Goal: Task Accomplishment & Management: Complete application form

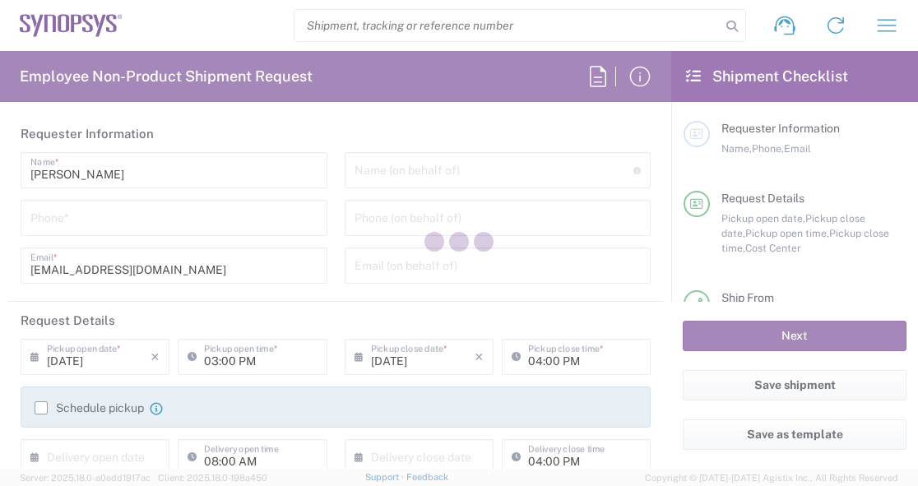
type input "Department"
type input "US01, SDG, Sol, AE 461078"
type input "[GEOGRAPHIC_DATA]"
type input "Delivered at Place"
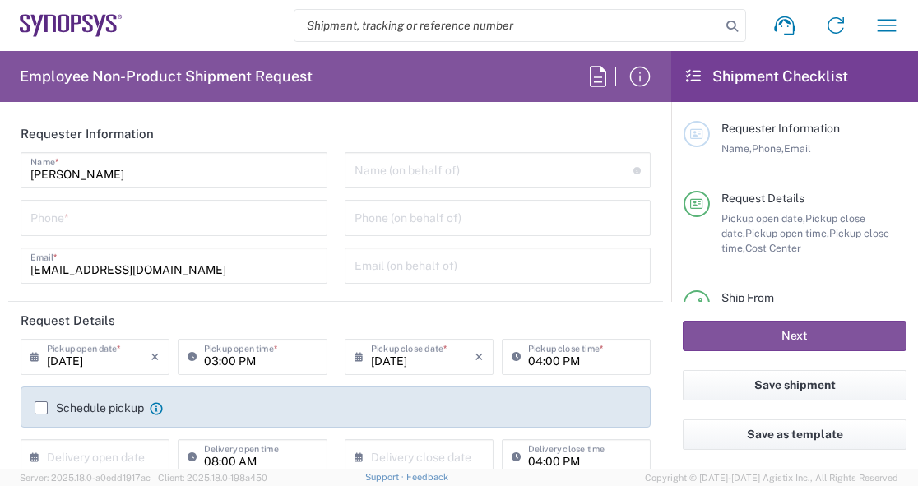
type input "[US_STATE]"
type input "Headquarters USSV"
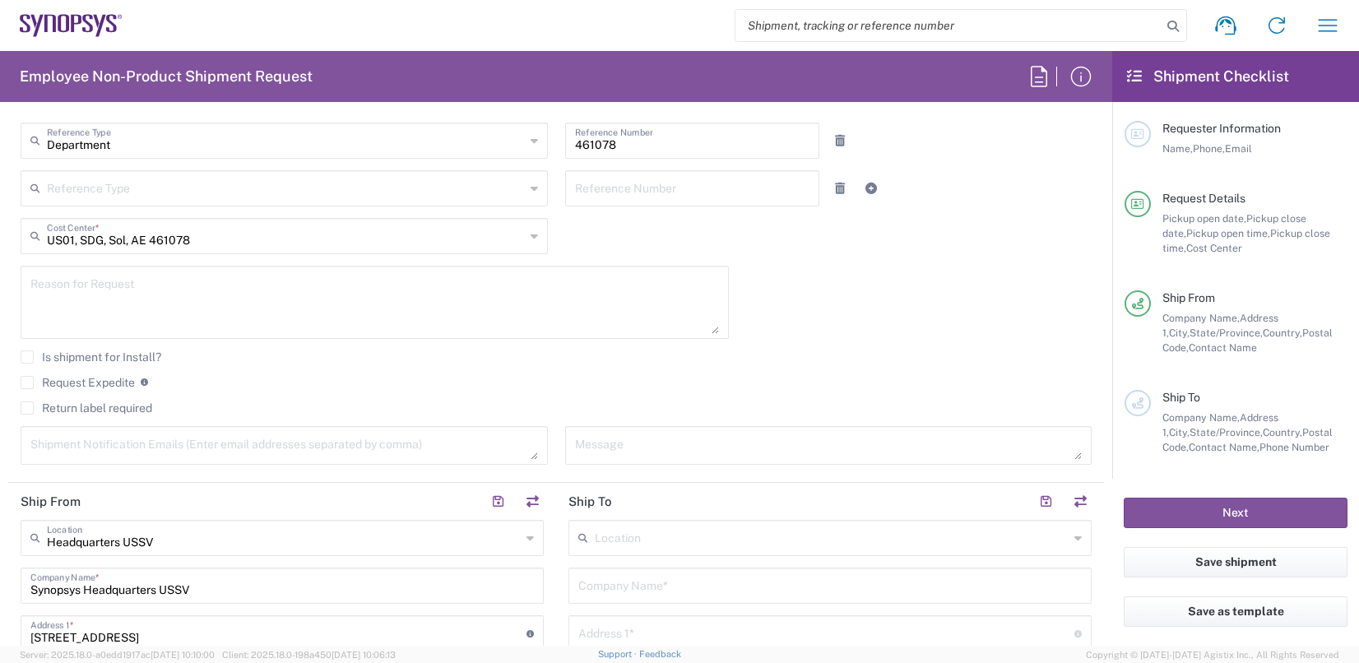
scroll to position [494, 0]
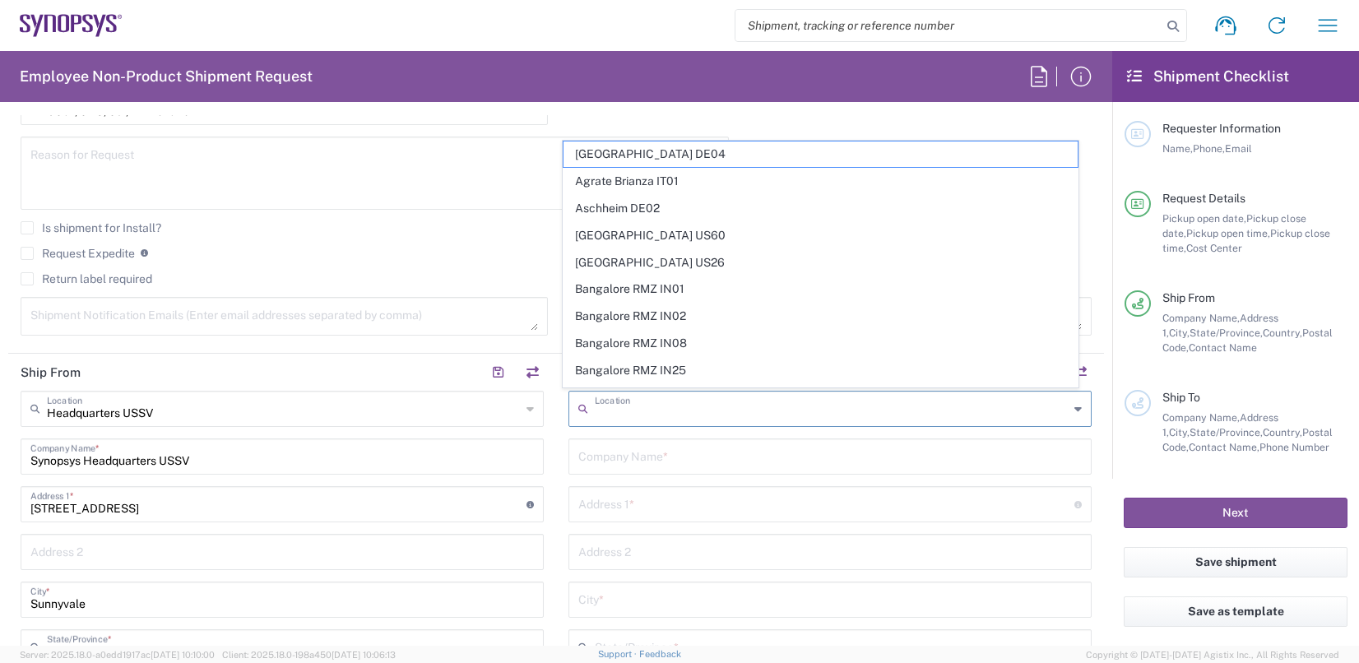
click at [673, 400] on input "text" at bounding box center [832, 407] width 474 height 29
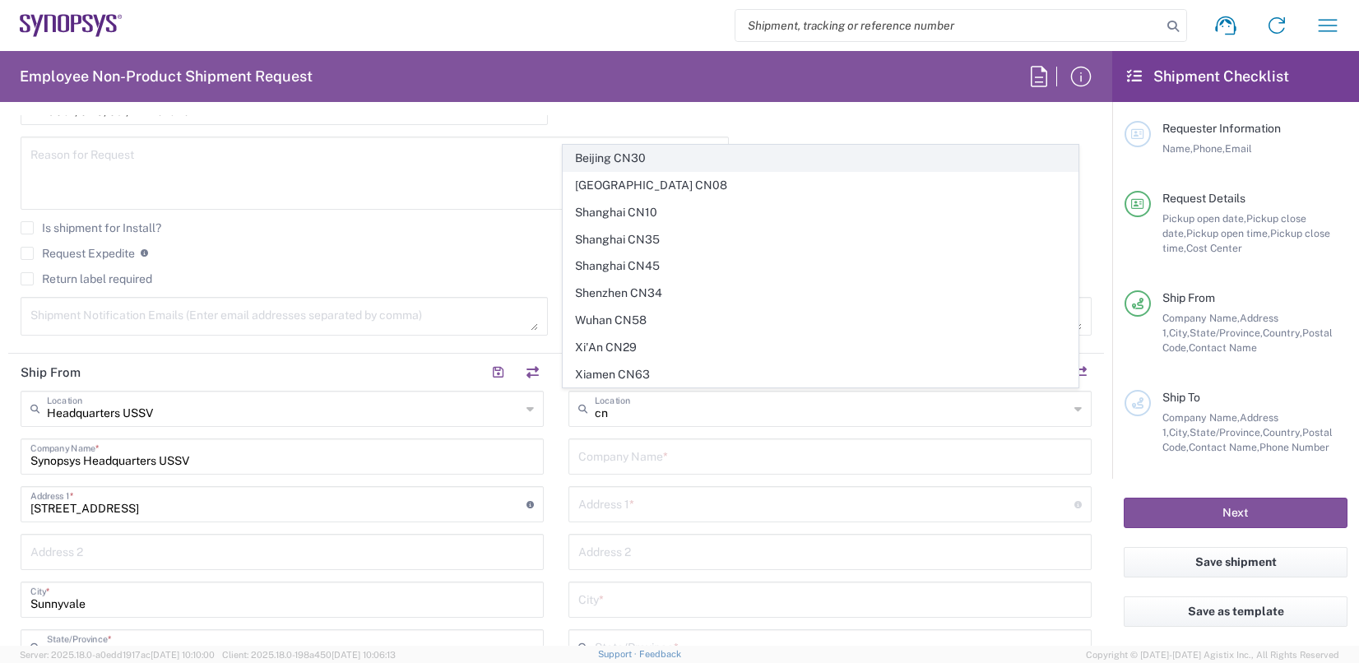
click at [616, 165] on span "Beijing CN30" at bounding box center [819, 158] width 513 height 25
type input "Beijing CN30"
type input "Synopsys (Beijing) Company Limited"
type input "Unit 715 Raycom Infotech Park"
type input "Twoer A No. 2 KeXueYuan [PERSON_NAME]"
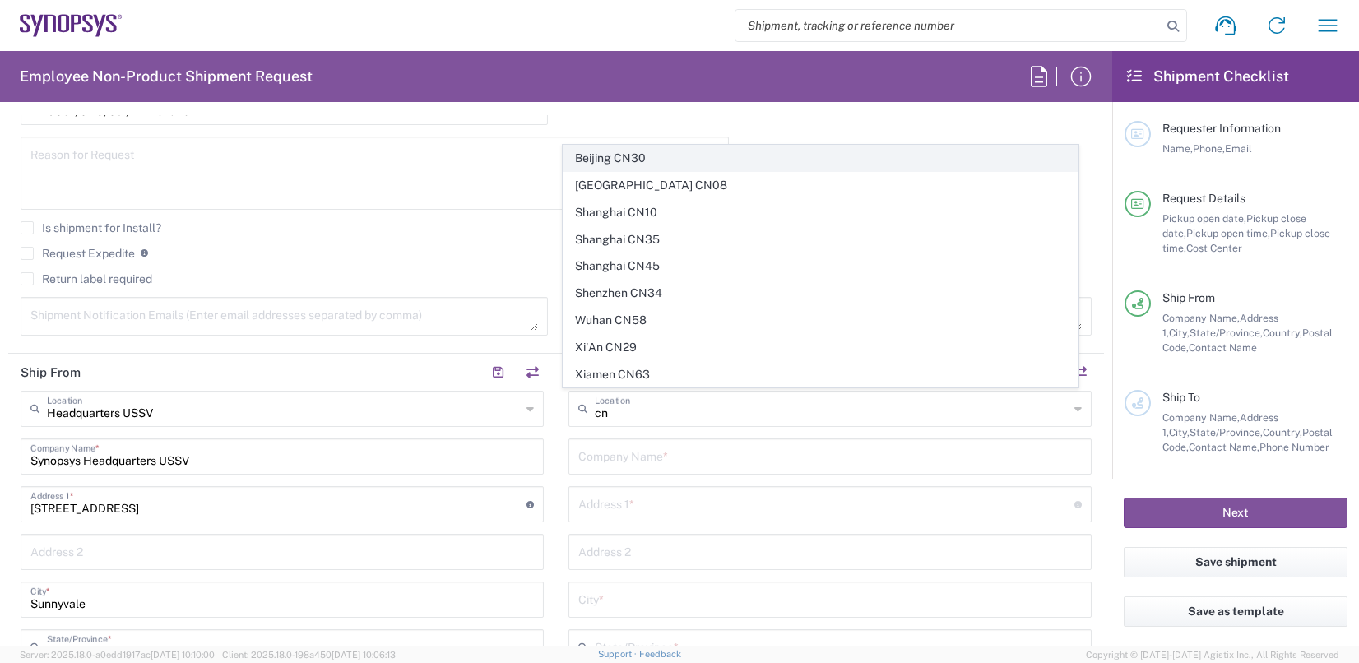
type input "Beijin"
type input "[GEOGRAPHIC_DATA]"
type input "100080"
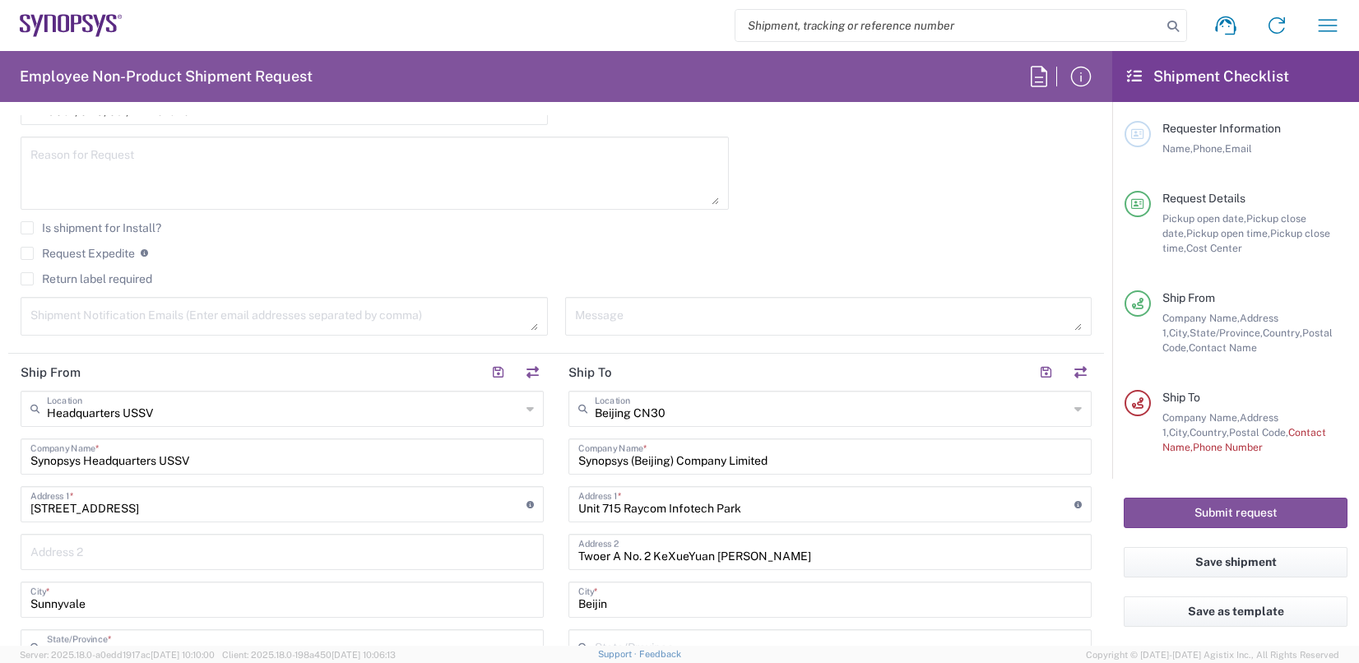
click at [830, 424] on div "[GEOGRAPHIC_DATA] CN30 Location" at bounding box center [829, 409] width 523 height 36
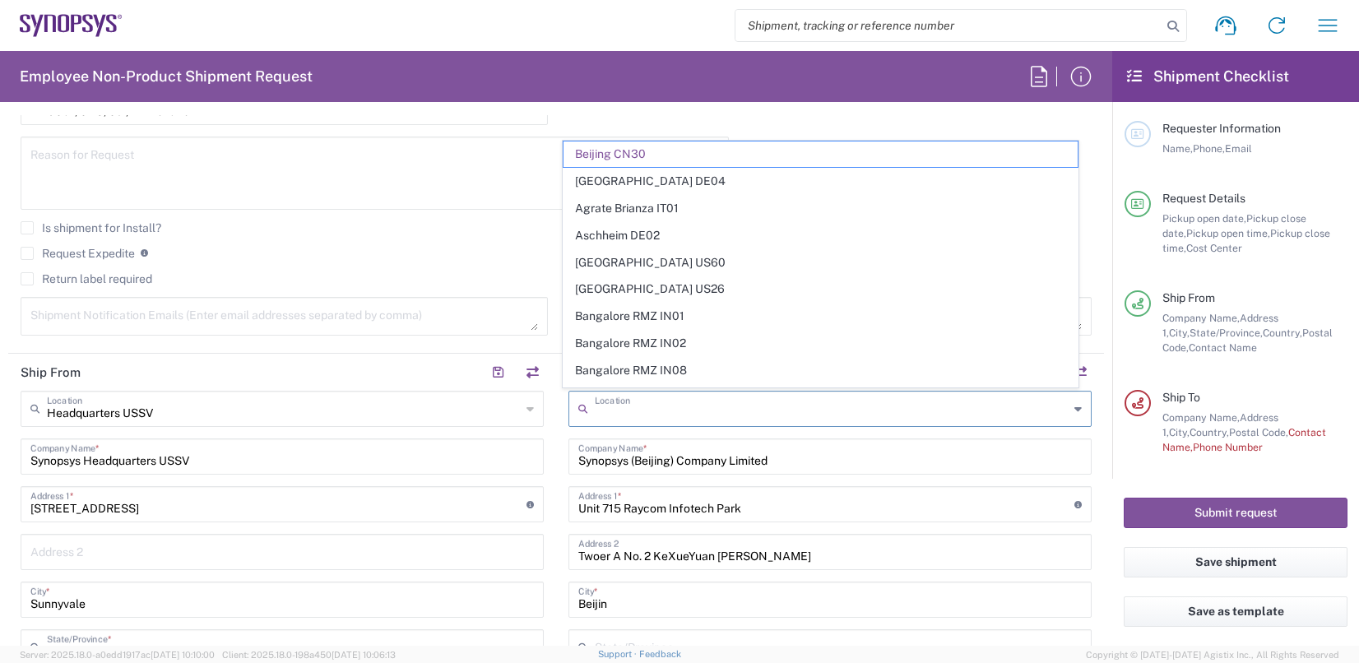
click at [774, 406] on input "text" at bounding box center [832, 407] width 474 height 29
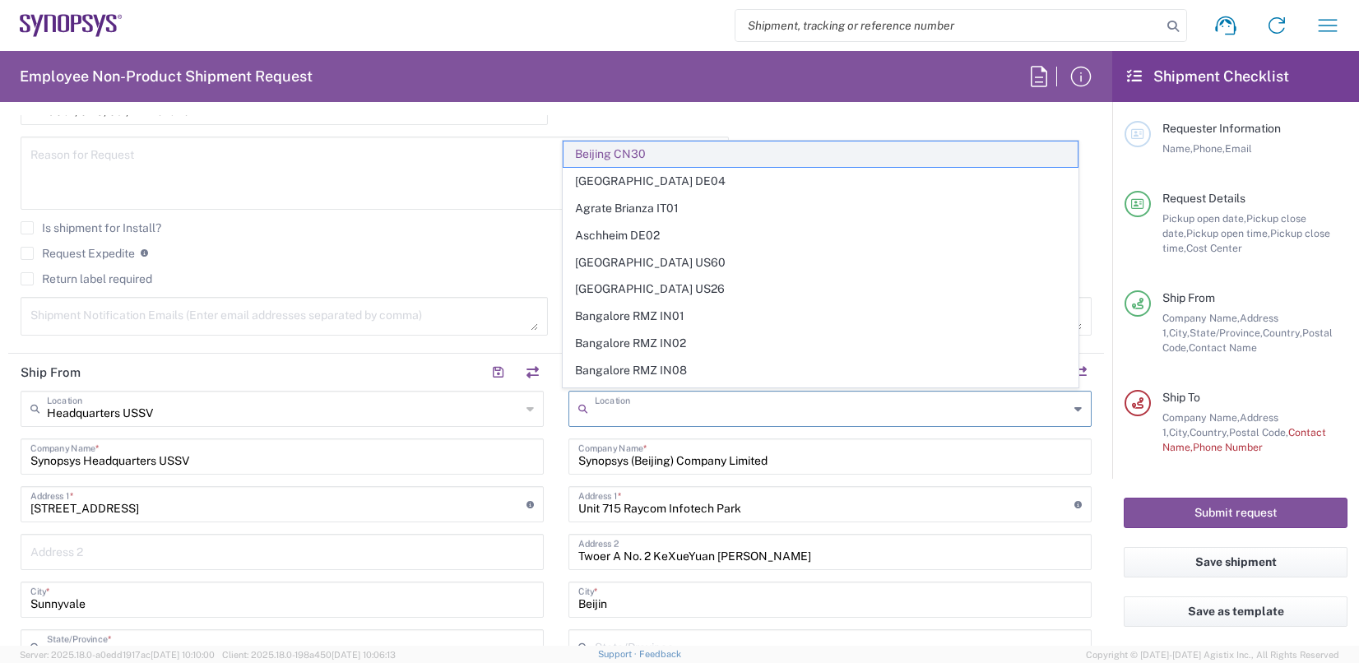
click at [668, 151] on span "Beijing CN30" at bounding box center [819, 153] width 513 height 25
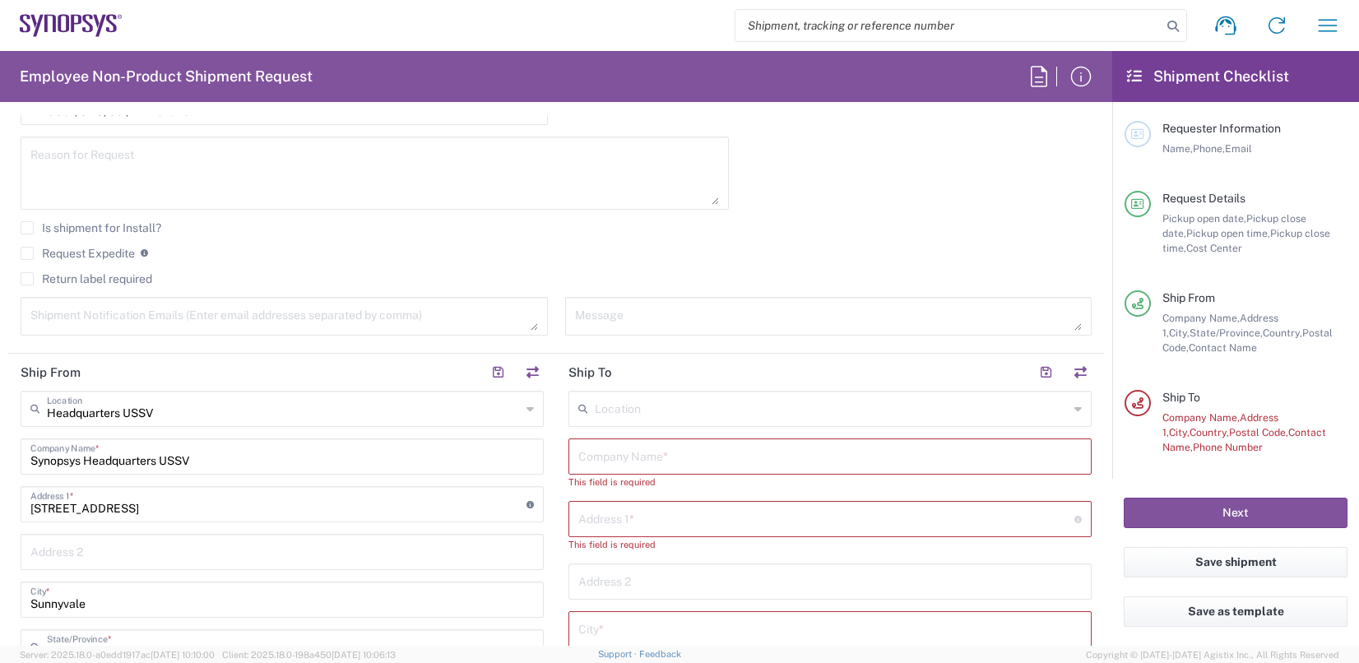
click at [609, 404] on input "text" at bounding box center [832, 407] width 474 height 29
